Goal: Information Seeking & Learning: Learn about a topic

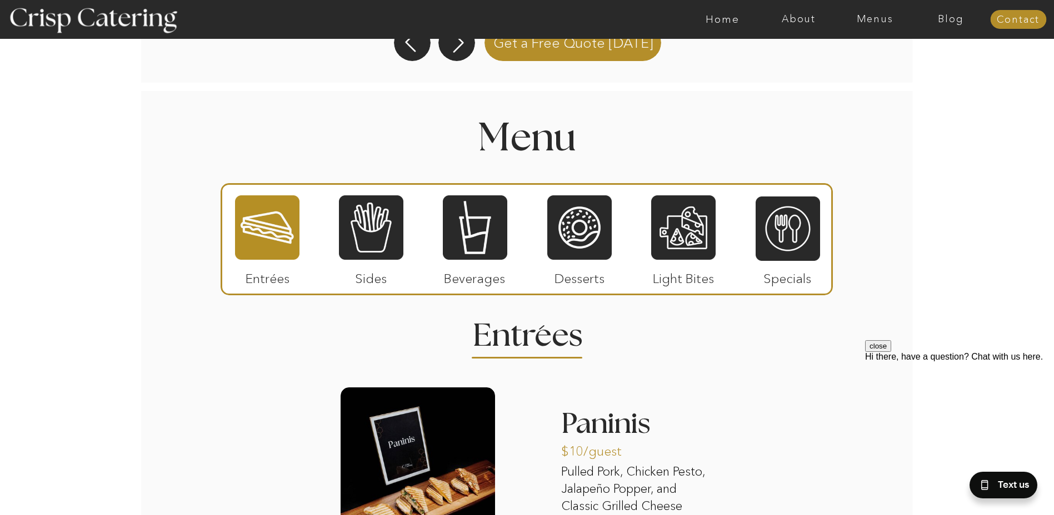
scroll to position [1222, 0]
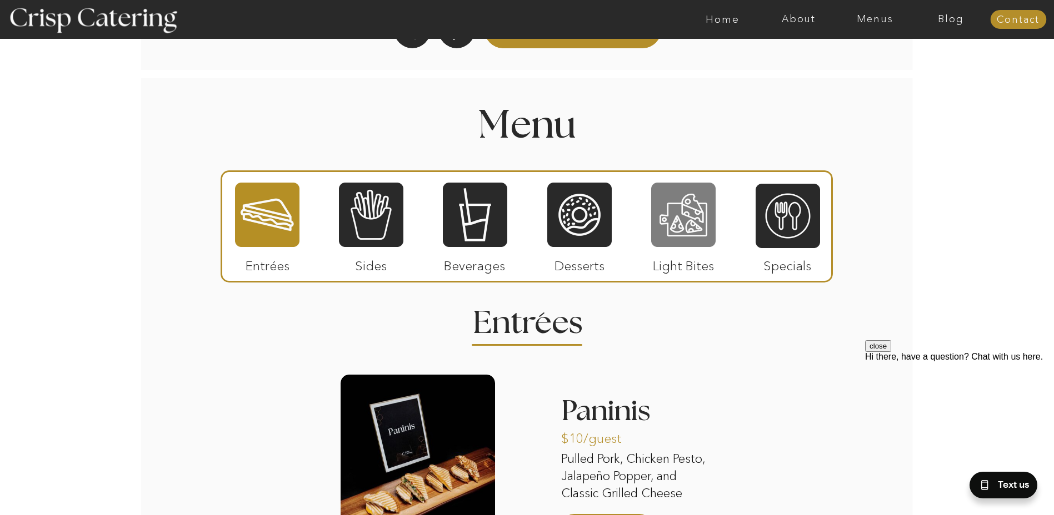
click at [689, 218] on div at bounding box center [683, 215] width 64 height 67
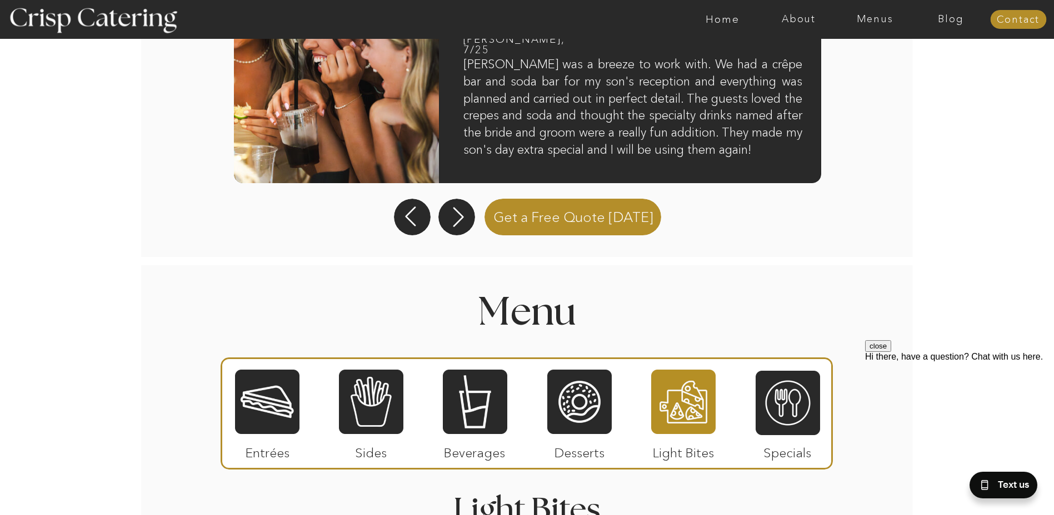
scroll to position [1096, 0]
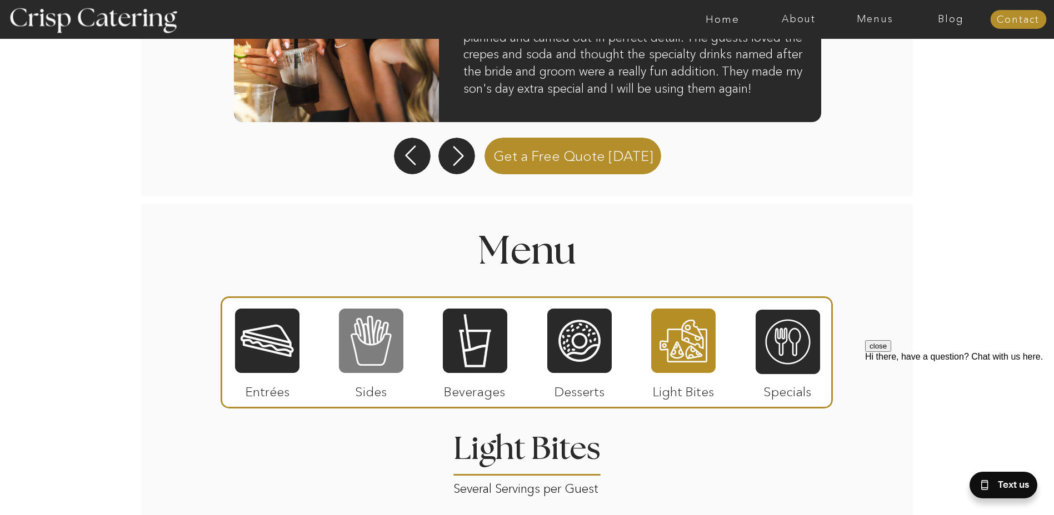
click at [375, 344] on div at bounding box center [371, 341] width 64 height 67
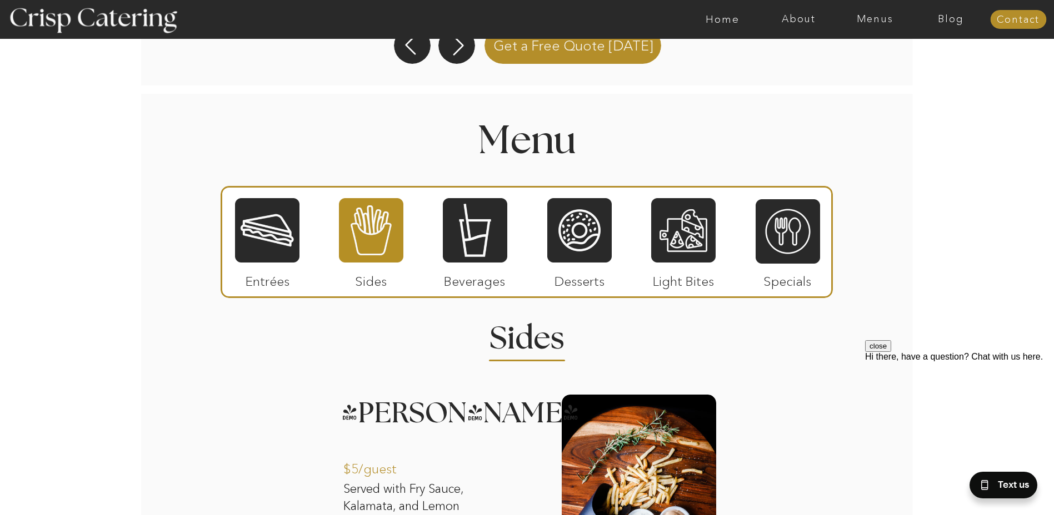
scroll to position [1179, 0]
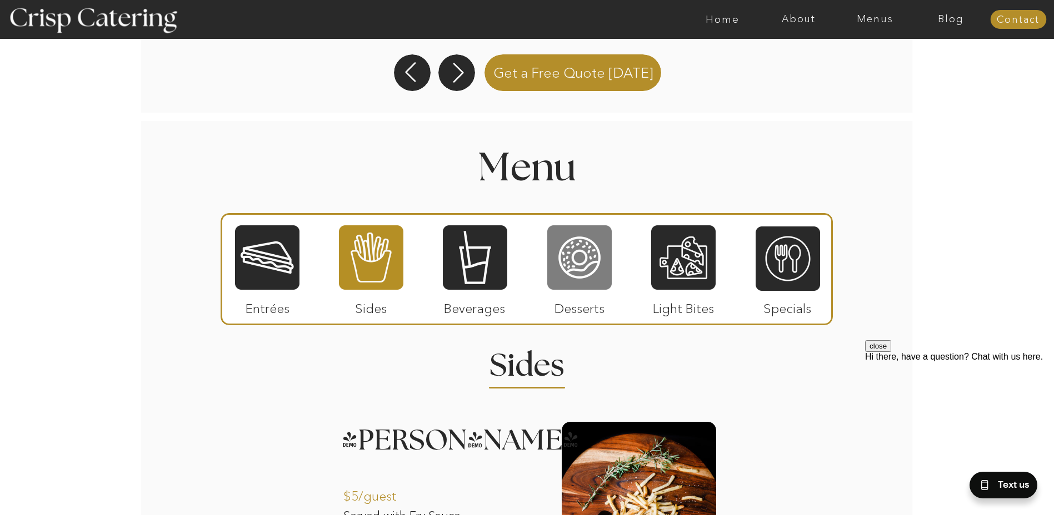
click at [580, 260] on div at bounding box center [579, 257] width 64 height 67
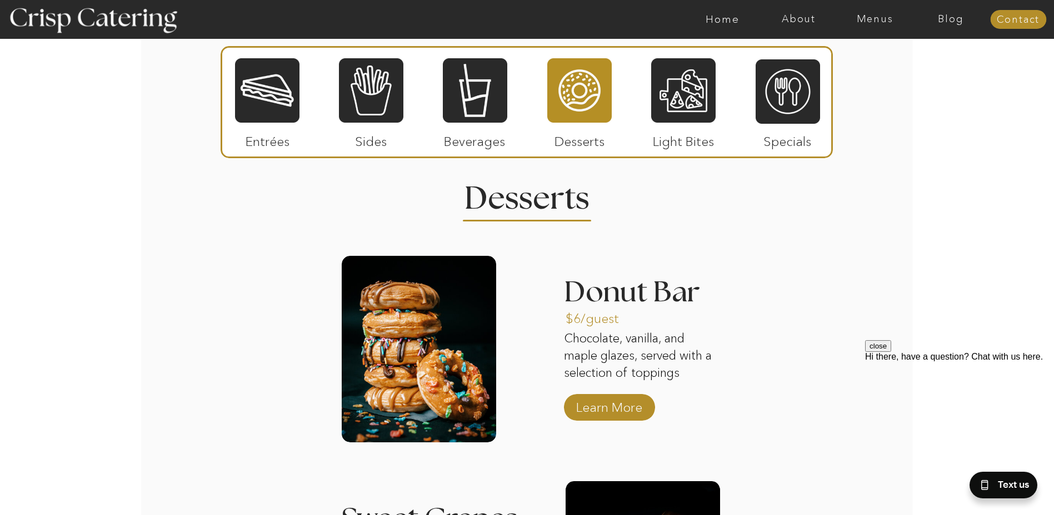
scroll to position [1329, 0]
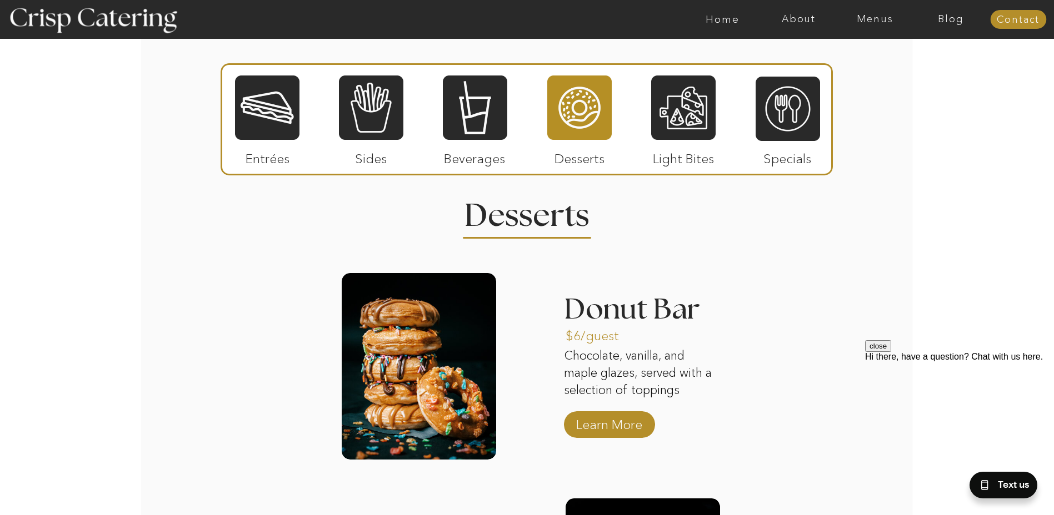
click at [259, 113] on div at bounding box center [267, 107] width 64 height 67
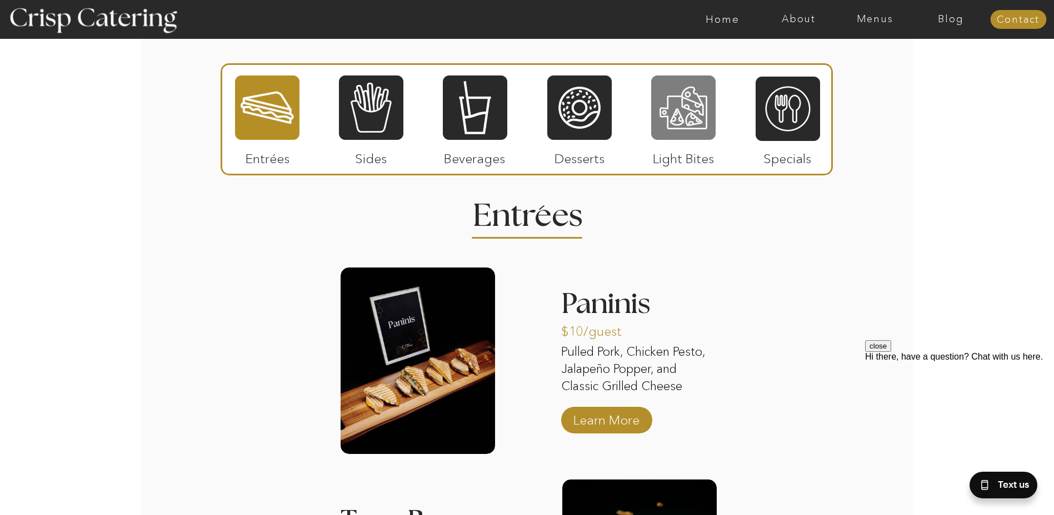
click at [687, 107] on div at bounding box center [683, 107] width 64 height 67
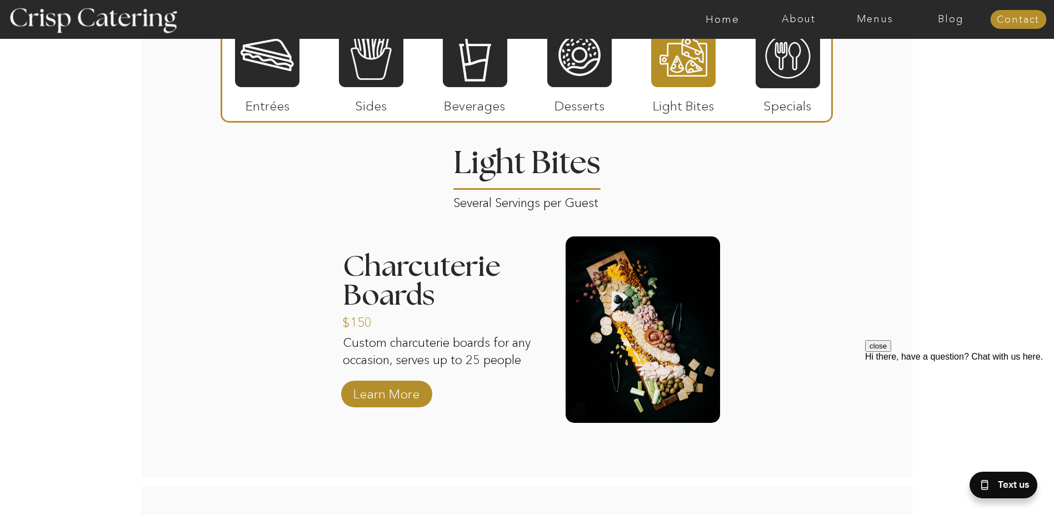
scroll to position [1374, 0]
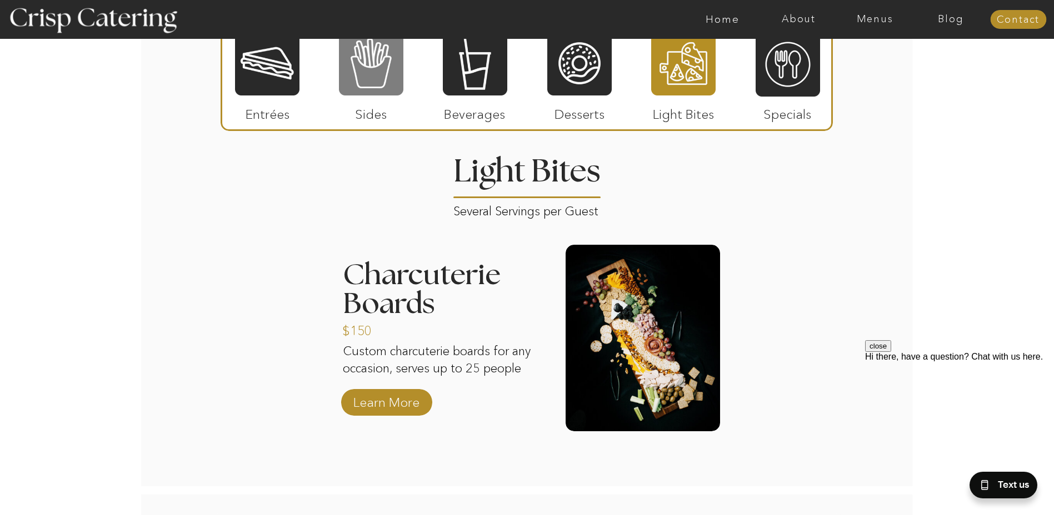
click at [363, 76] on div at bounding box center [371, 63] width 64 height 67
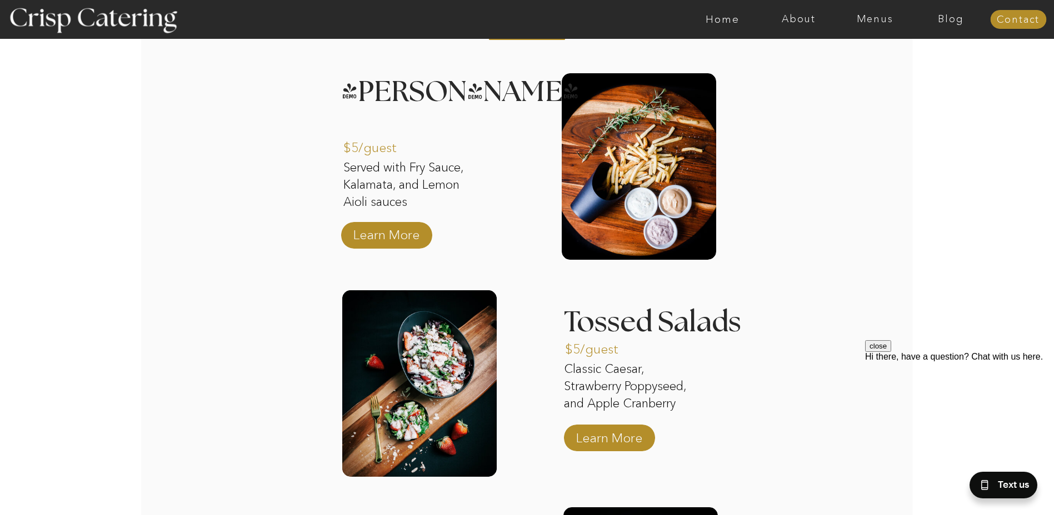
scroll to position [1540, 0]
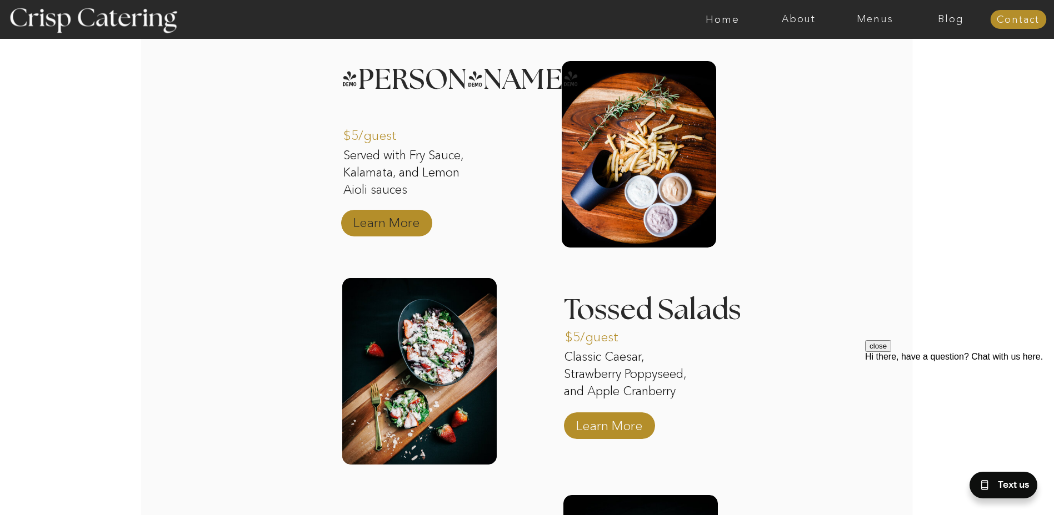
click at [386, 219] on p "Learn More" at bounding box center [386, 220] width 74 height 32
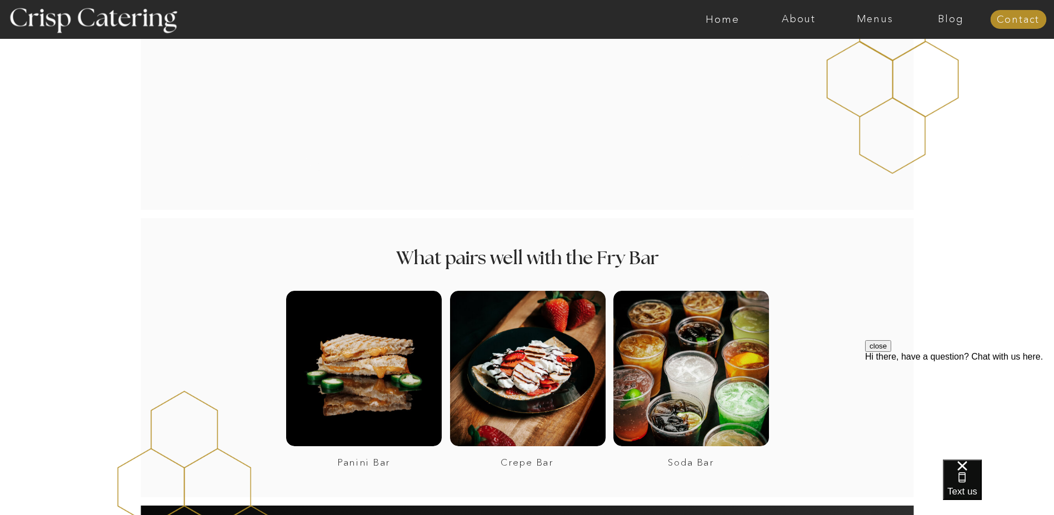
scroll to position [944, 0]
